Goal: Transaction & Acquisition: Purchase product/service

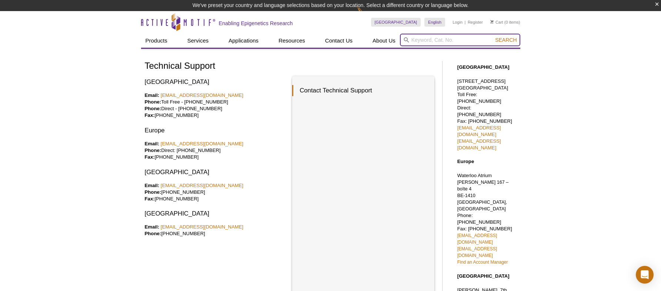
click at [455, 40] on input "search" at bounding box center [460, 40] width 120 height 13
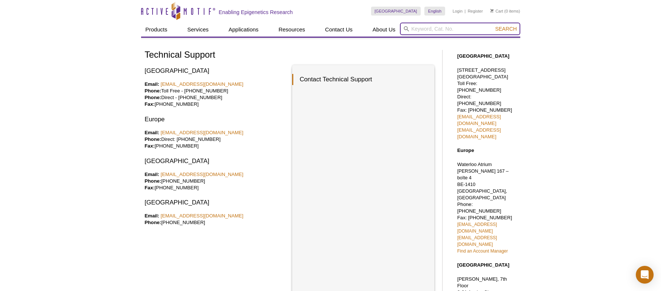
paste input "81466"
type input "81466"
click at [493, 26] on button "Search" at bounding box center [506, 29] width 26 height 7
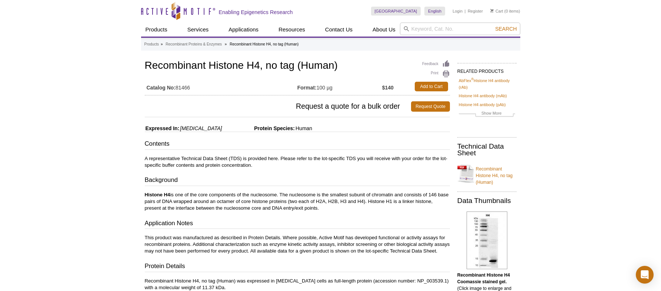
click at [260, 66] on h1 "Recombinant Histone H4, no tag (Human)" at bounding box center [297, 66] width 305 height 13
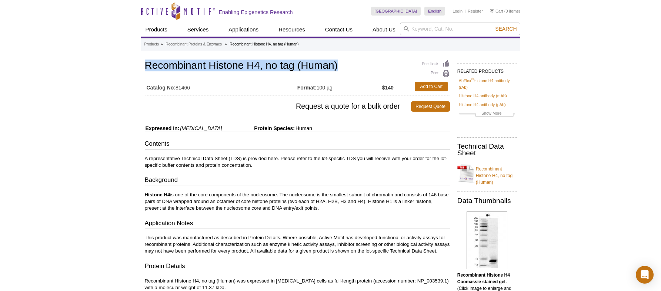
click at [260, 66] on h1 "Recombinant Histone H4, no tag (Human)" at bounding box center [297, 66] width 305 height 13
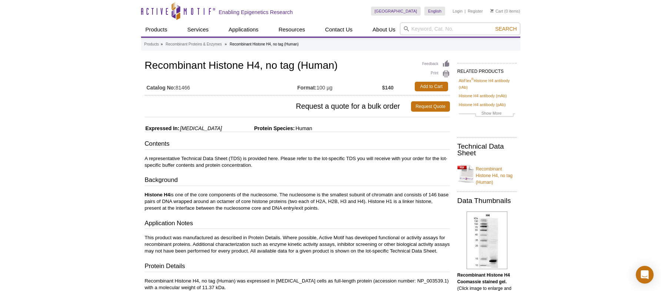
click at [258, 98] on h3 "Request a quote for a bulk order Request Quote" at bounding box center [297, 107] width 305 height 18
